Goal: Complete application form

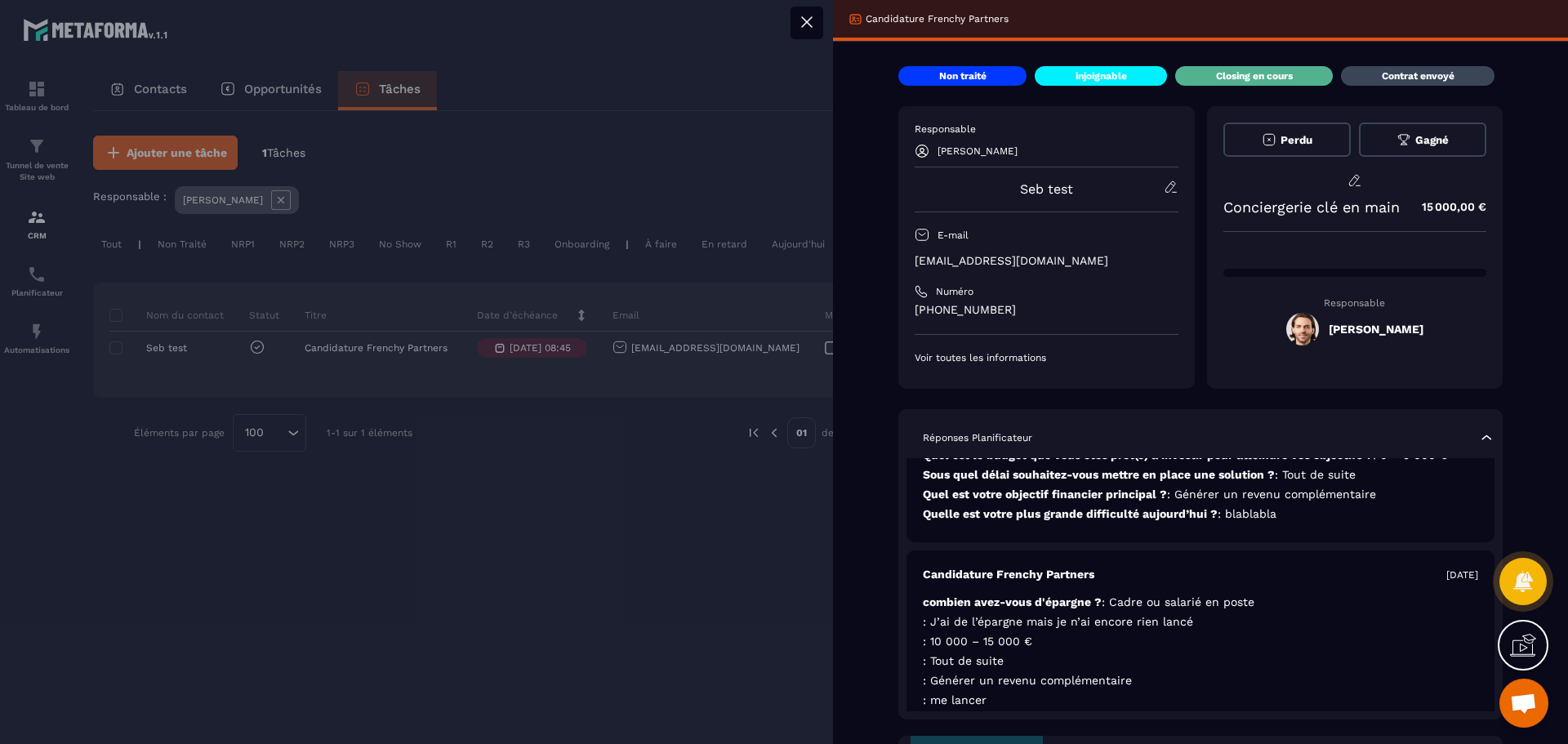
scroll to position [135, 0]
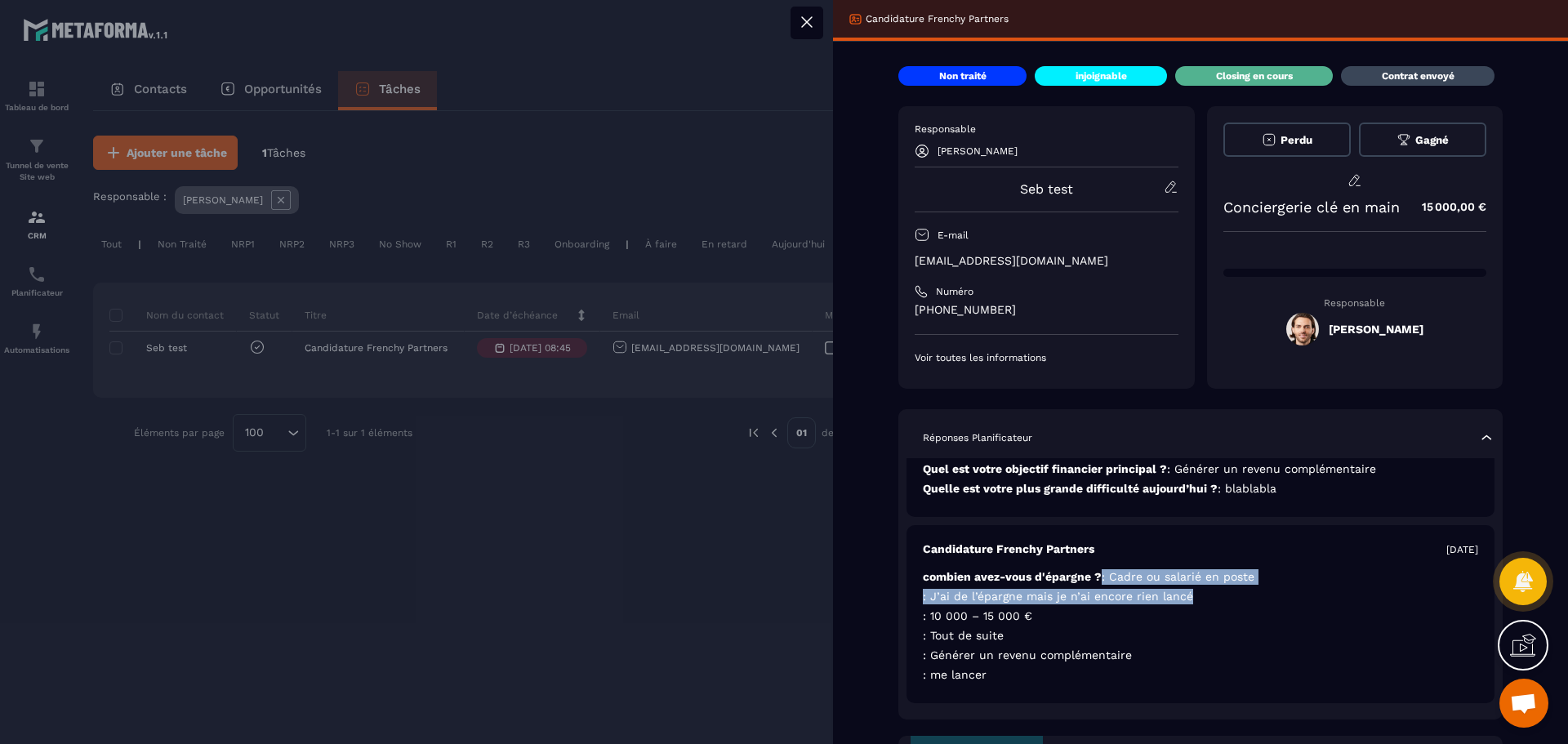
drag, startPoint x: 1102, startPoint y: 579, endPoint x: 1258, endPoint y: 588, distance: 156.3
click at [1258, 588] on div "Candidature Frenchy Partners [DATE] combien avez-vous d'épargne ? : Cadre ou sa…" at bounding box center [1200, 614] width 589 height 178
click at [1190, 620] on p ": 10 000 – 15 000 €" at bounding box center [1200, 616] width 555 height 16
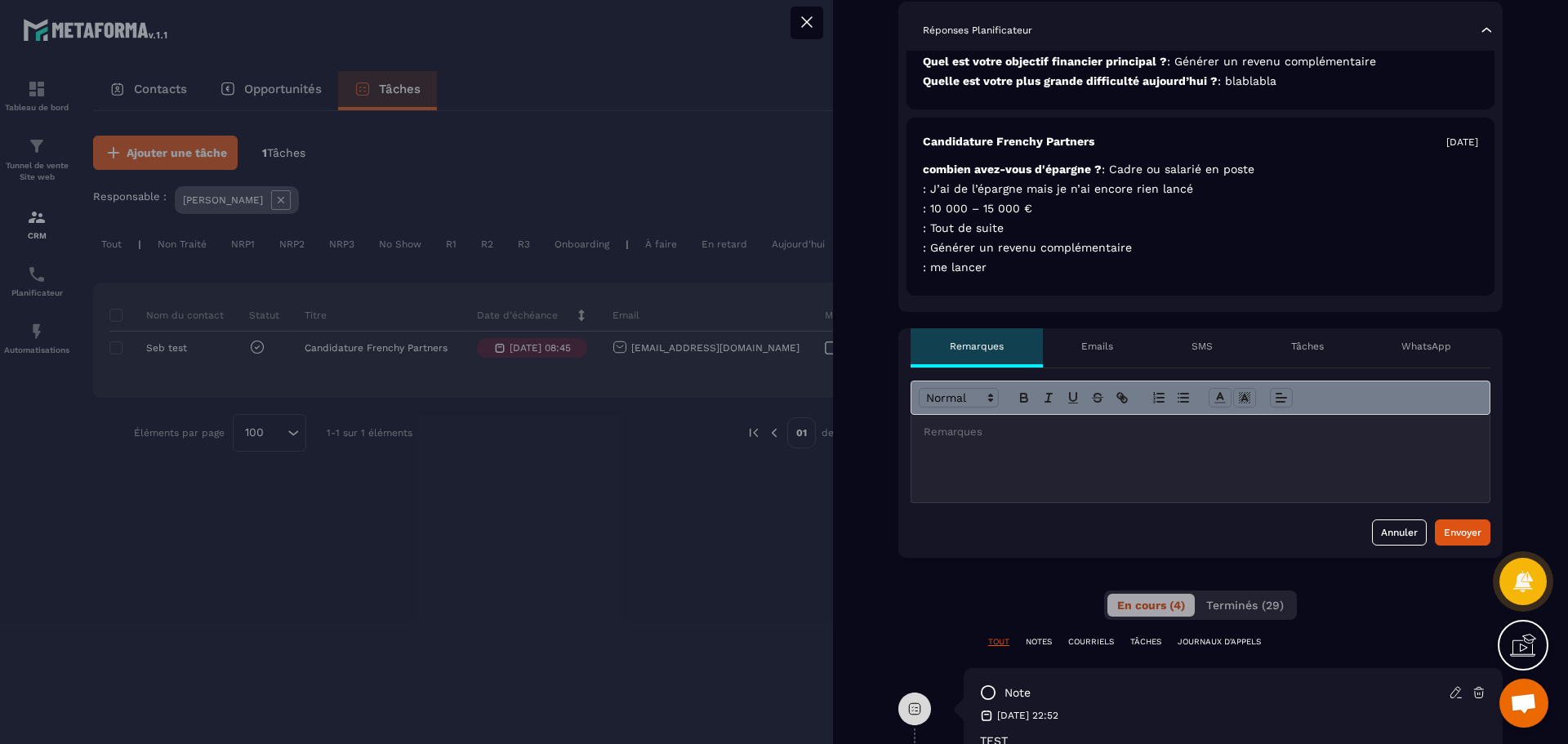
scroll to position [409, 0]
click at [1057, 458] on div at bounding box center [1201, 457] width 578 height 88
click at [1039, 440] on div at bounding box center [1201, 457] width 578 height 88
click at [1010, 441] on div at bounding box center [1201, 457] width 578 height 88
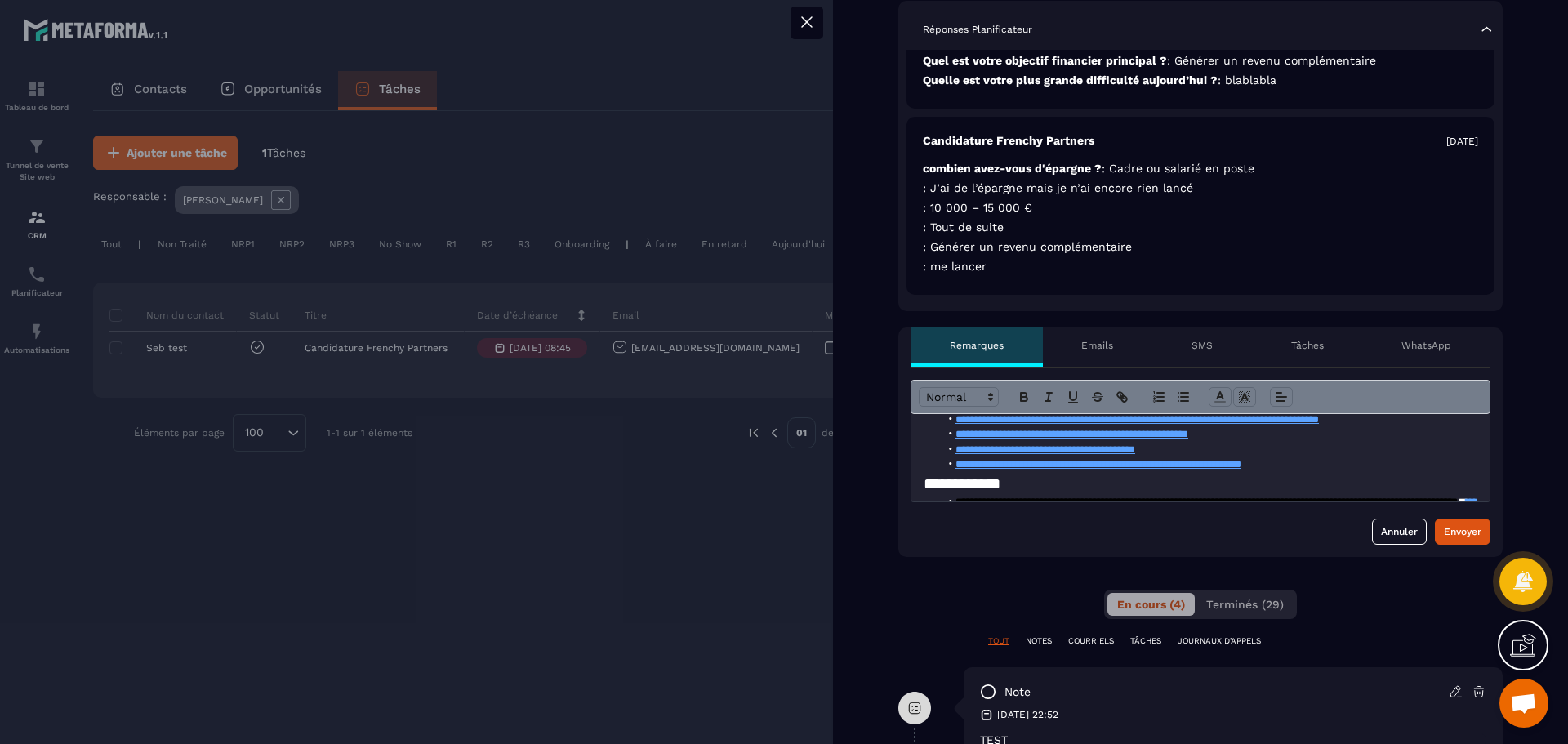
scroll to position [719, 0]
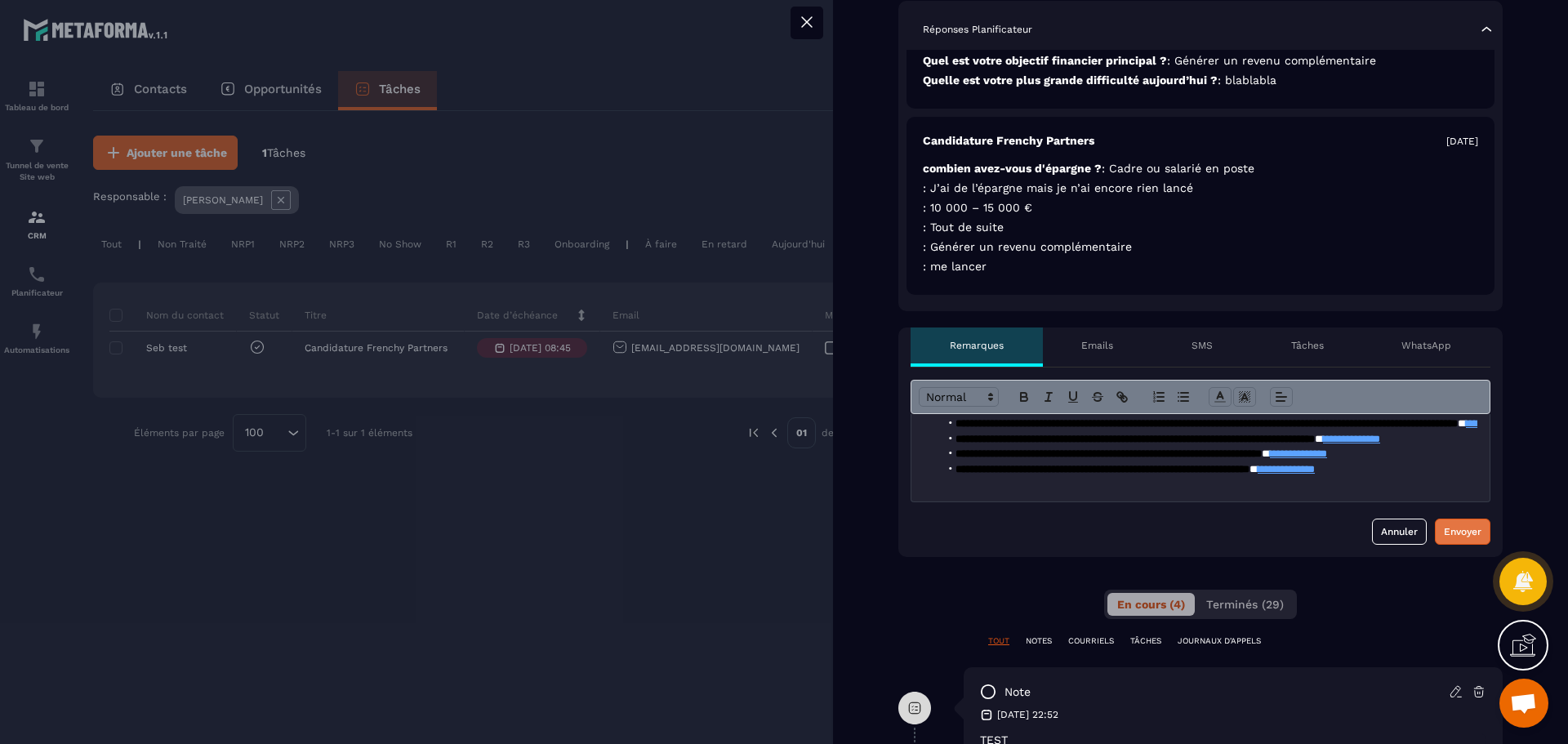
click at [1460, 536] on div "Envoyer" at bounding box center [1463, 532] width 38 height 17
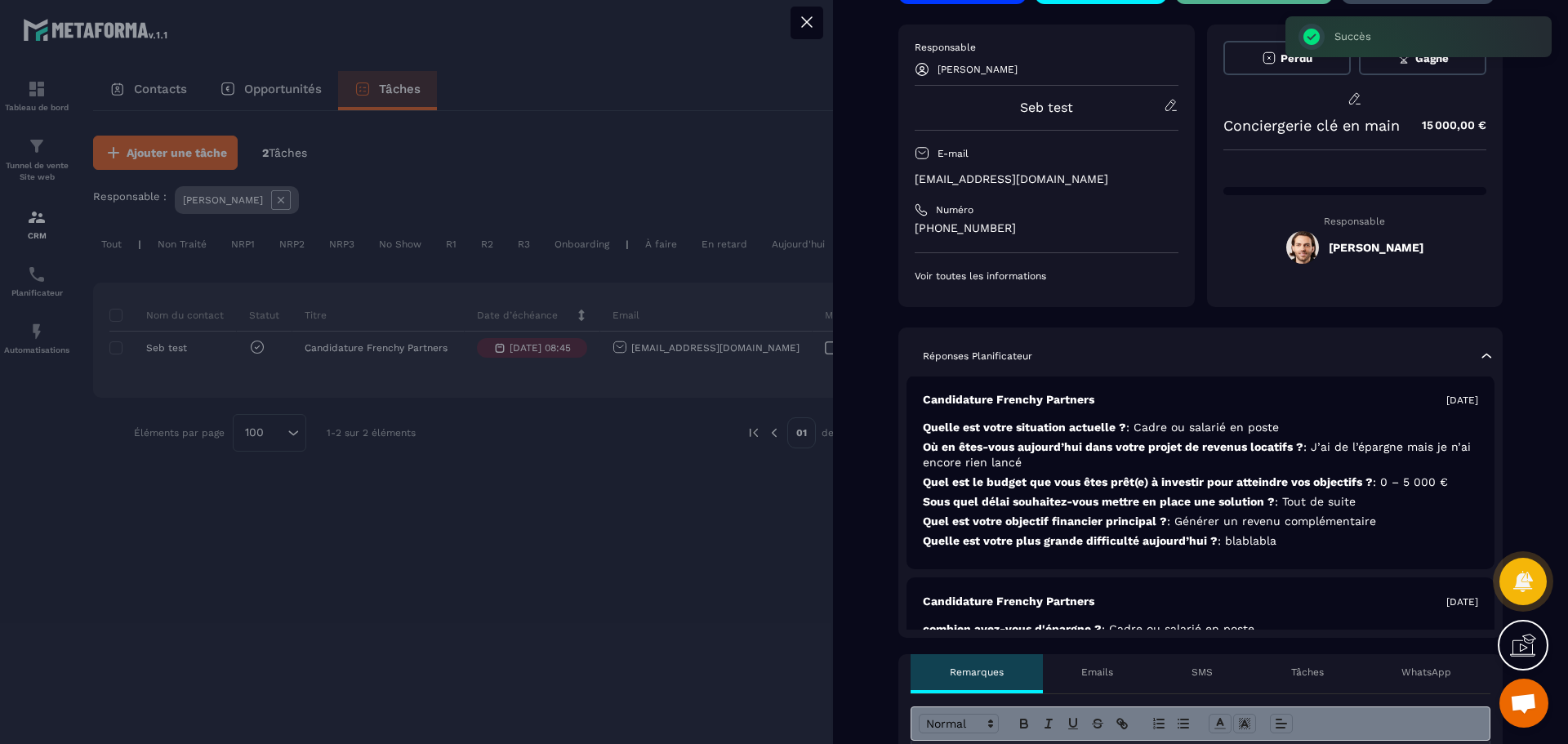
scroll to position [0, 0]
click at [814, 24] on icon at bounding box center [807, 21] width 19 height 19
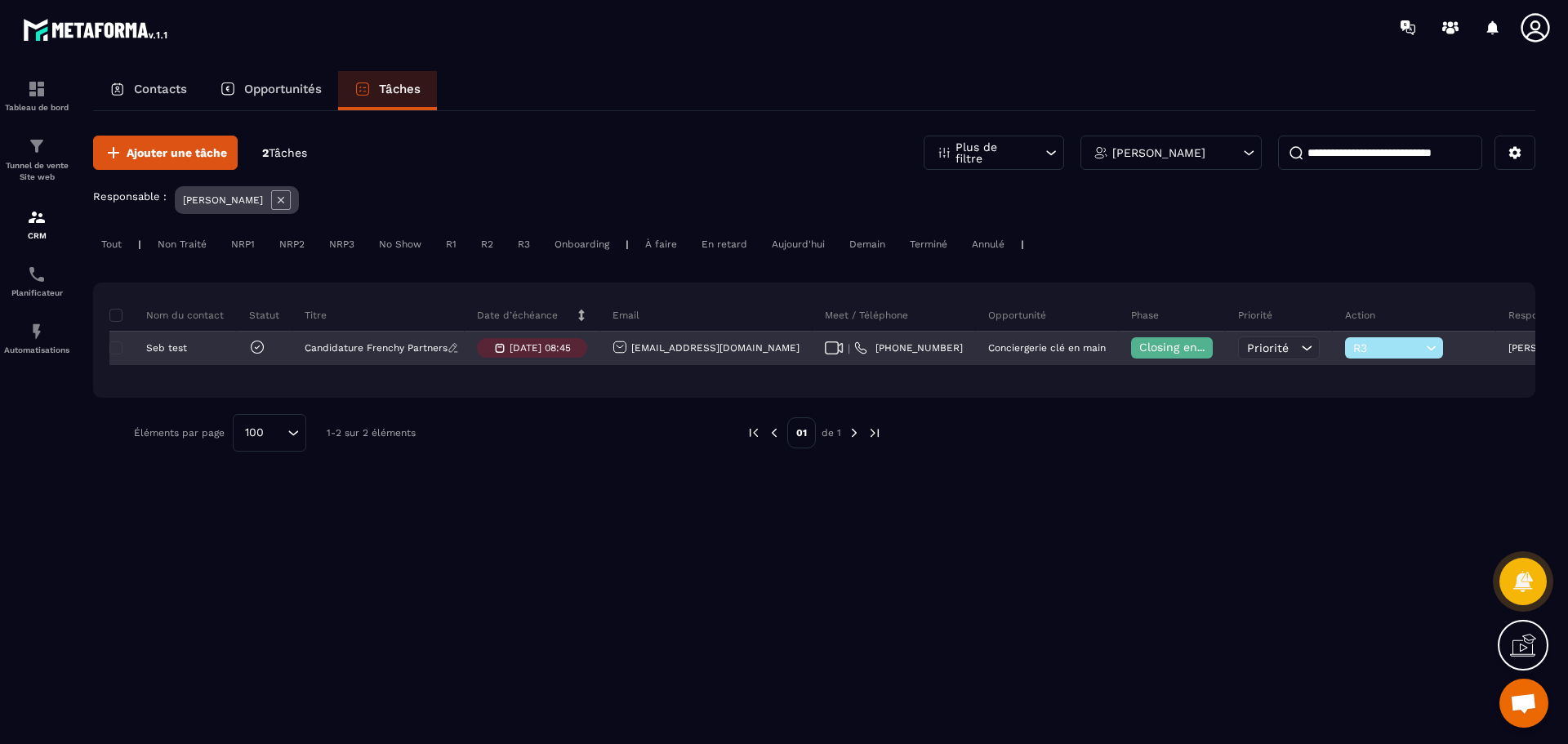
click at [394, 348] on p "Candidature Frenchy Partners" at bounding box center [376, 348] width 143 height 11
